Goal: Check status: Check status

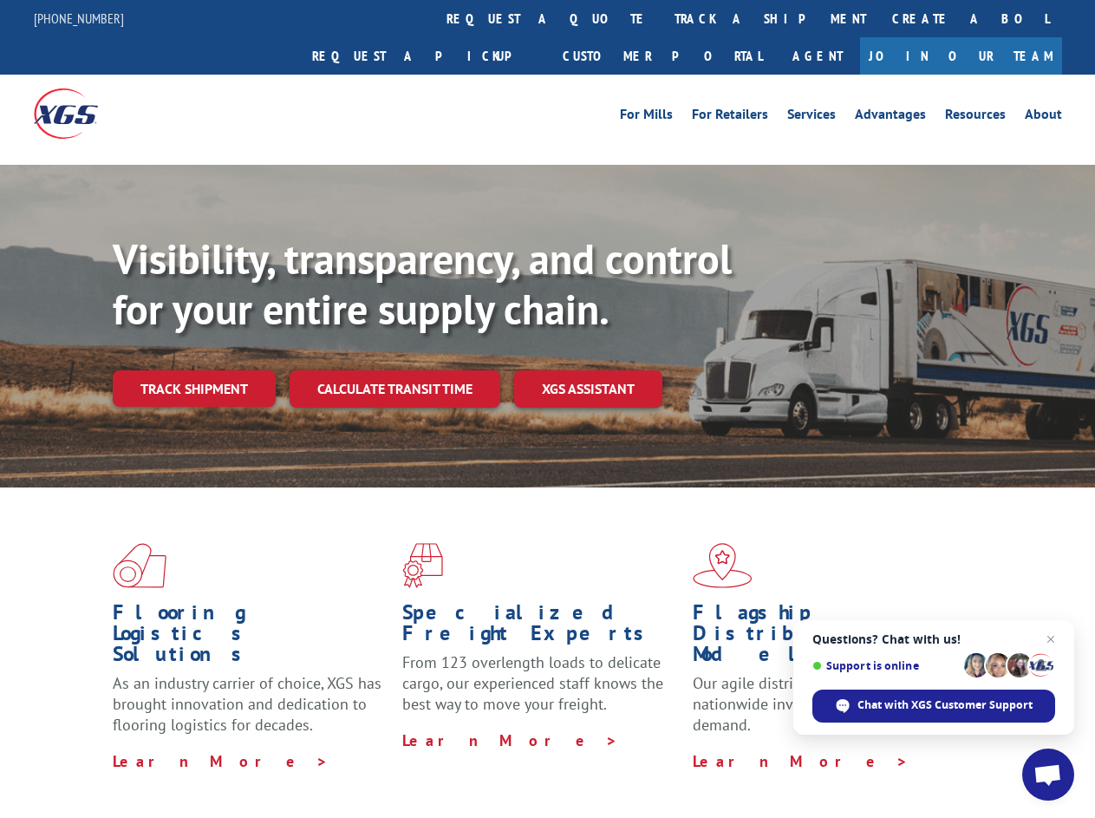
click at [547, 408] on div "Visibility, transparency, and control for your entire supply chain. Track shipm…" at bounding box center [604, 355] width 982 height 242
click at [661, 18] on link "track a shipment" at bounding box center [770, 18] width 218 height 37
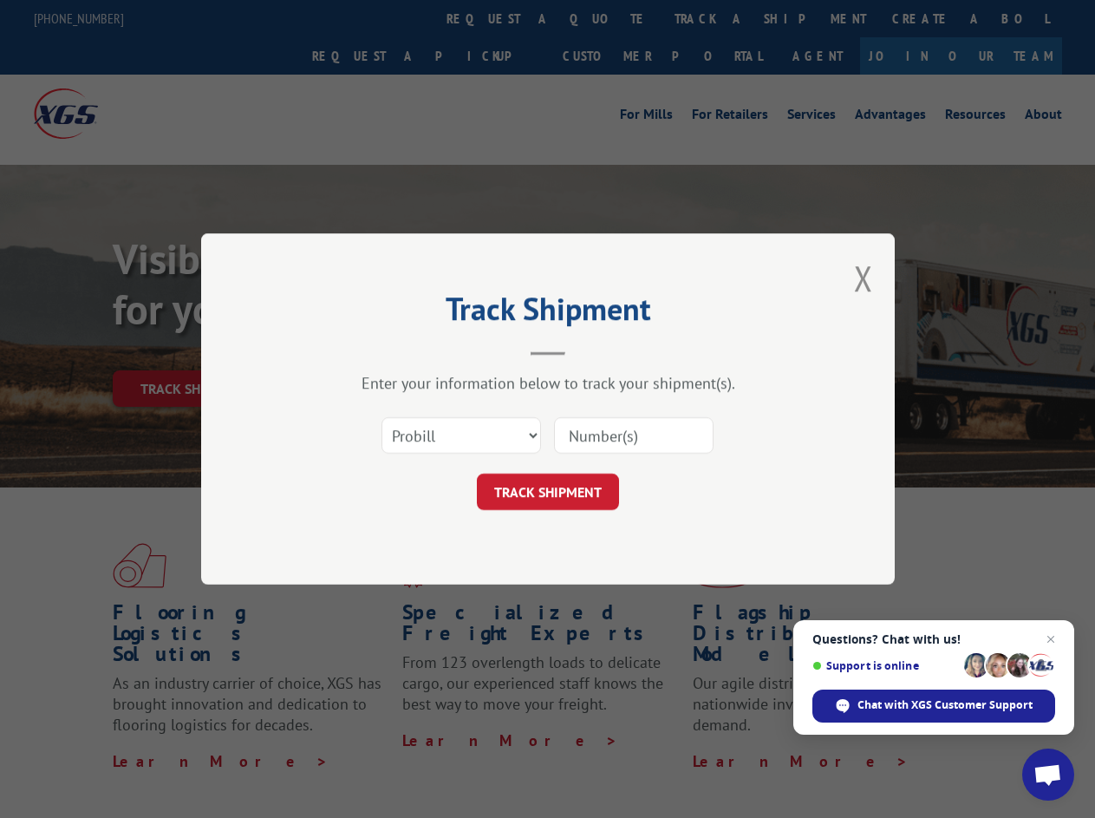
click at [605, 18] on div "Track Shipment Enter your information below to track your shipment(s). Select c…" at bounding box center [547, 409] width 1095 height 818
click at [714, 18] on div "Track Shipment Enter your information below to track your shipment(s). Select c…" at bounding box center [547, 409] width 1095 height 818
click at [193, 350] on div "Track Shipment Enter your information below to track your shipment(s). Select c…" at bounding box center [547, 409] width 1095 height 818
click at [394, 350] on header "Track Shipment" at bounding box center [548, 326] width 520 height 59
click at [589, 350] on header "Track Shipment" at bounding box center [548, 326] width 520 height 59
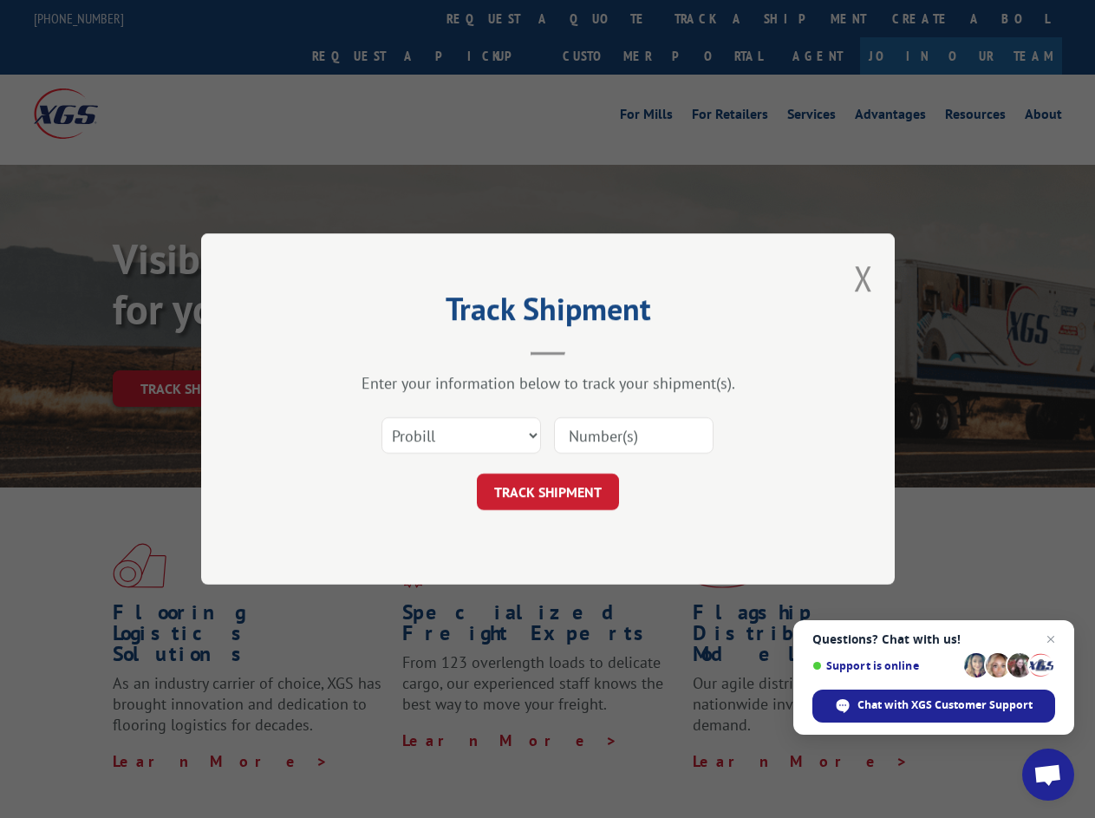
click at [1048, 774] on span "Open chat" at bounding box center [1047, 776] width 29 height 24
